Goal: Task Accomplishment & Management: Manage account settings

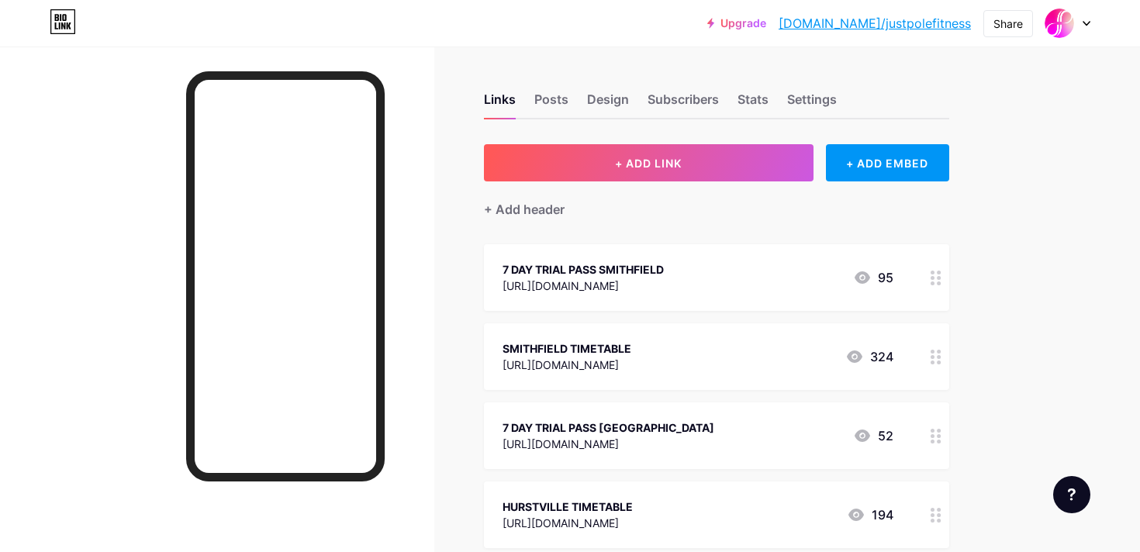
click at [936, 280] on icon at bounding box center [936, 278] width 11 height 15
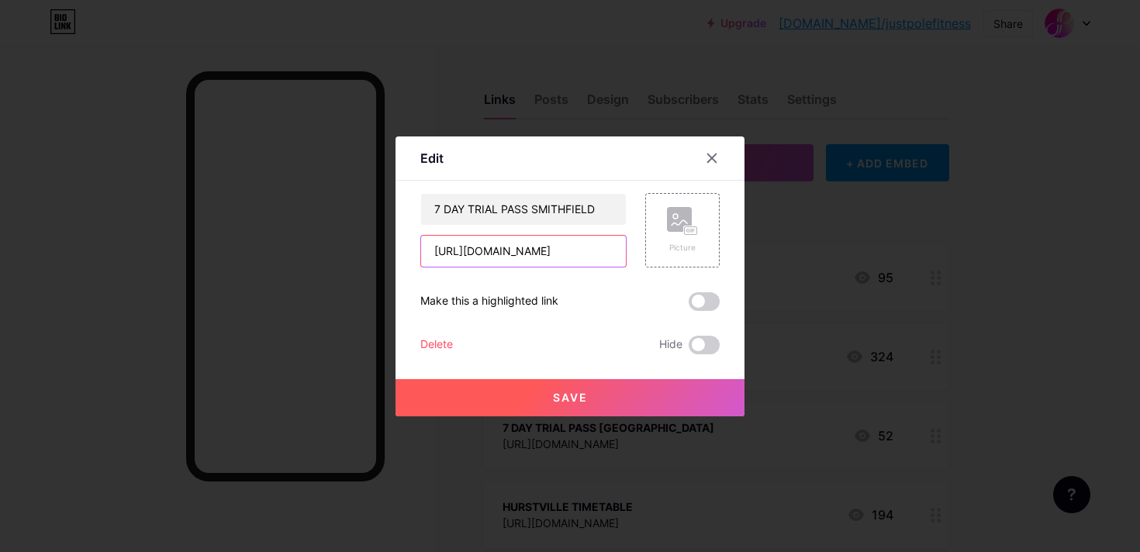
click at [595, 256] on input "[URL][DOMAIN_NAME]" at bounding box center [523, 251] width 205 height 31
drag, startPoint x: 617, startPoint y: 254, endPoint x: 358, endPoint y: 254, distance: 259.9
click at [358, 254] on div "Edit Content YouTube Play YouTube video without leaving your page. ADD Vimeo Pl…" at bounding box center [570, 276] width 1140 height 552
click at [568, 403] on span "Save" at bounding box center [570, 397] width 35 height 13
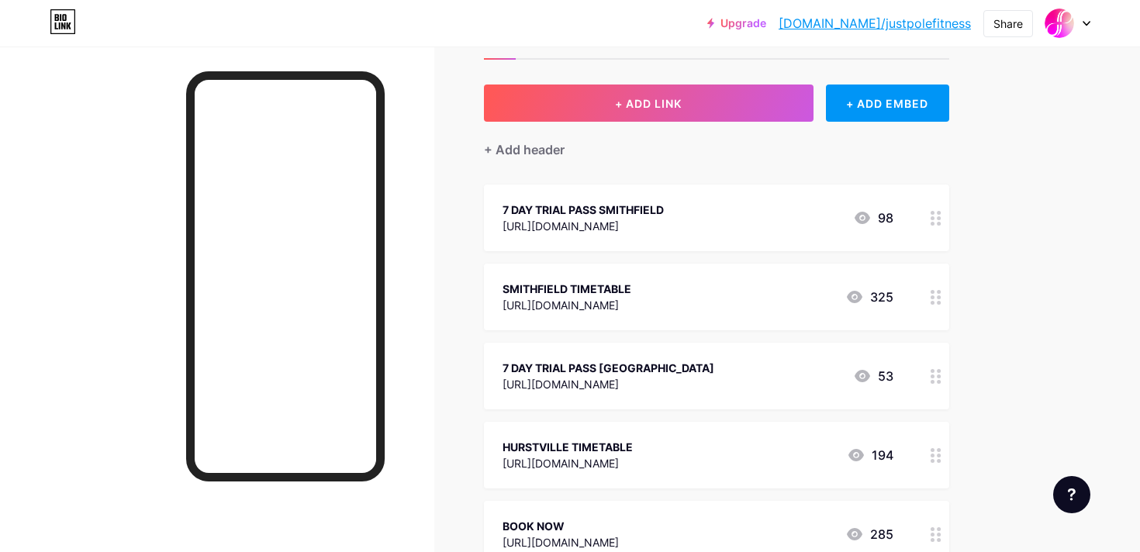
scroll to position [72, 0]
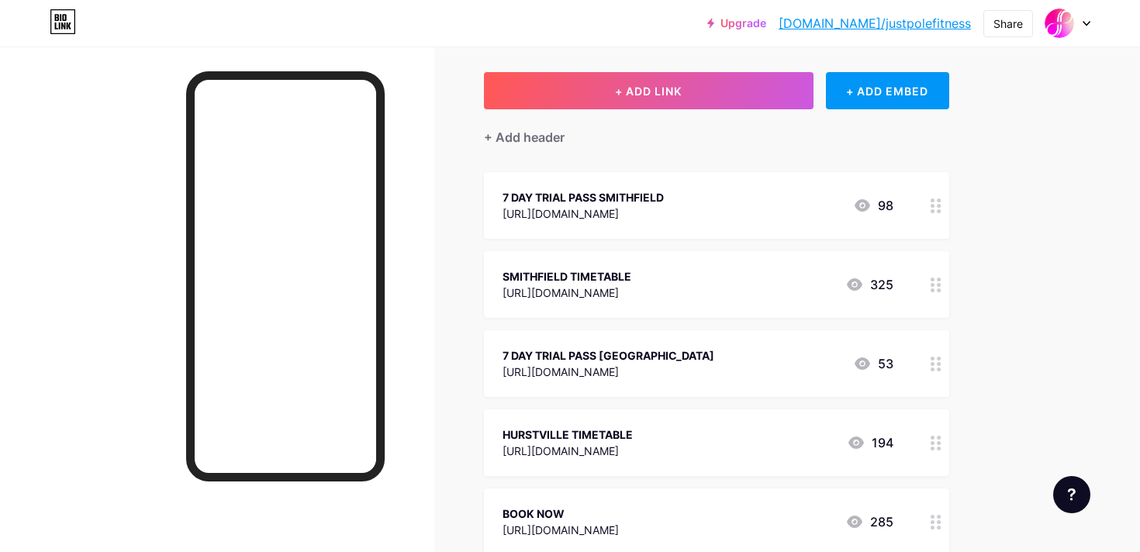
click at [934, 365] on icon at bounding box center [936, 364] width 11 height 15
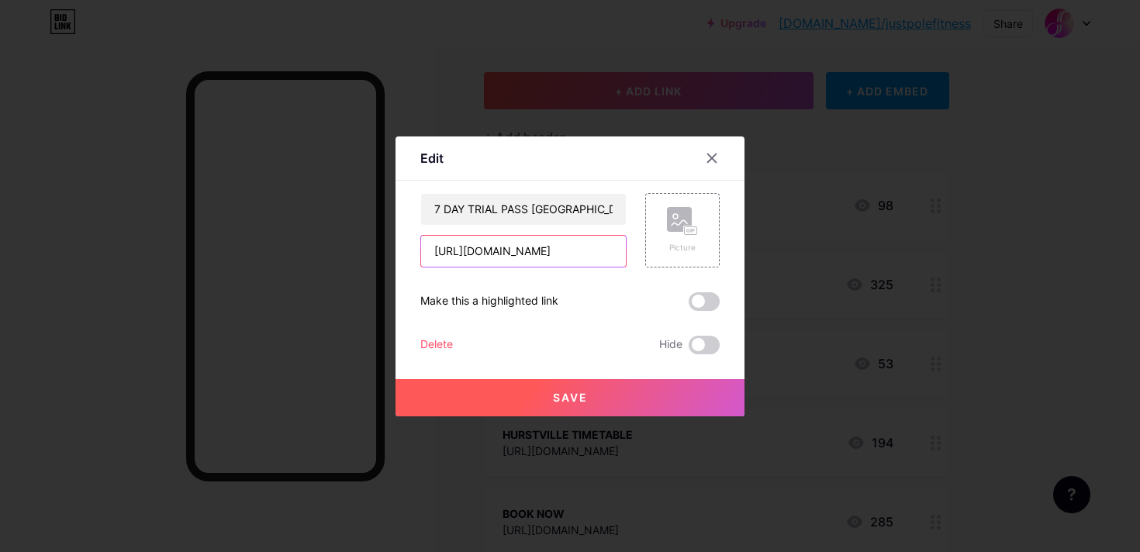
click at [617, 250] on input "[URL][DOMAIN_NAME]" at bounding box center [523, 251] width 205 height 31
drag, startPoint x: 617, startPoint y: 250, endPoint x: 395, endPoint y: 250, distance: 221.9
click at [396, 250] on div "Edit Content YouTube Play YouTube video without leaving your page. ADD Vimeo Pl…" at bounding box center [570, 277] width 349 height 280
click at [559, 396] on span "Save" at bounding box center [570, 397] width 35 height 13
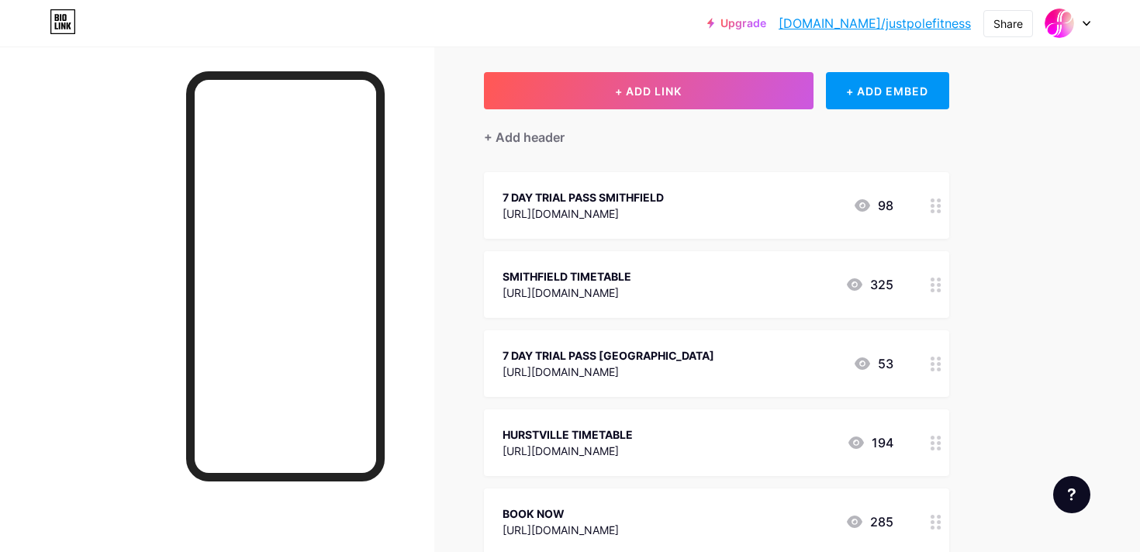
click at [937, 215] on div at bounding box center [936, 205] width 26 height 67
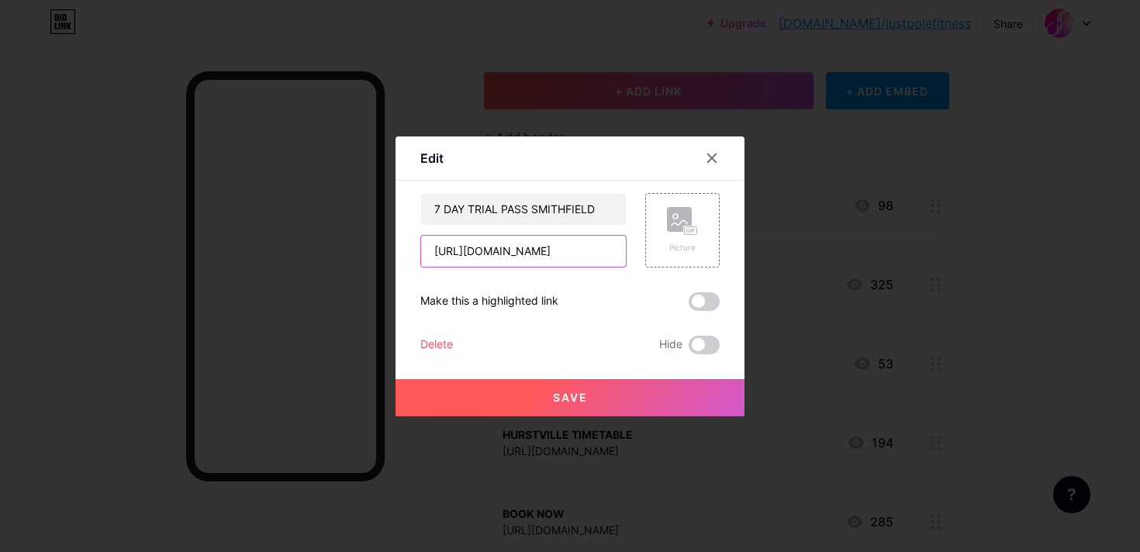
click at [618, 253] on input "[URL][DOMAIN_NAME]" at bounding box center [523, 251] width 205 height 31
drag, startPoint x: 618, startPoint y: 253, endPoint x: 337, endPoint y: 249, distance: 281.6
click at [337, 249] on div "Edit Content YouTube Play YouTube video without leaving your page. ADD Vimeo Pl…" at bounding box center [570, 276] width 1140 height 552
paste input "[DOMAIN_NAME][URL]"
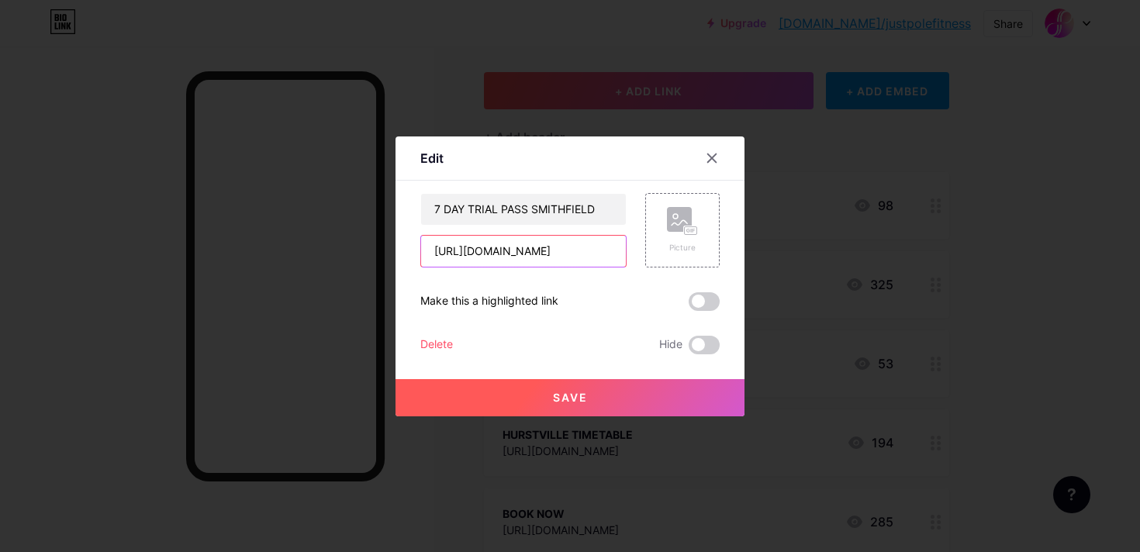
type input "[URL][DOMAIN_NAME]"
click at [589, 400] on button "Save" at bounding box center [570, 397] width 349 height 37
